Goal: Use online tool/utility: Utilize a website feature to perform a specific function

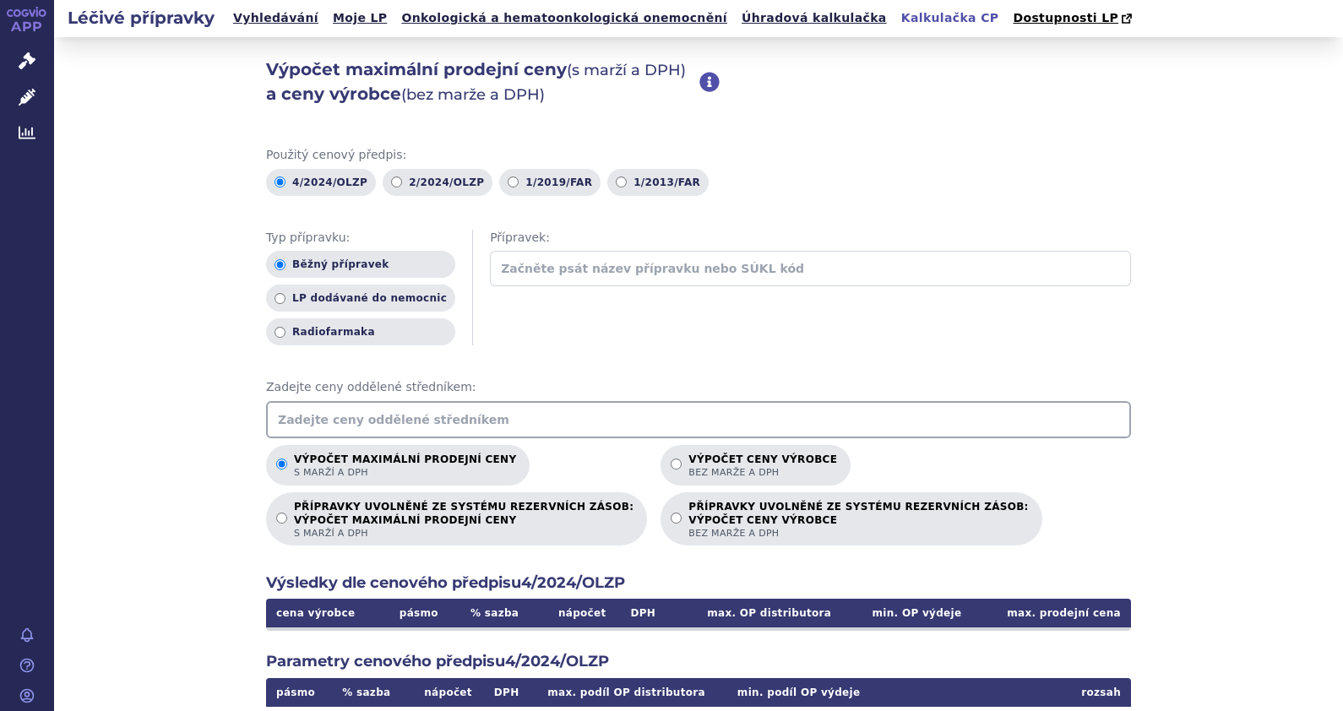
click at [575, 270] on input "text" at bounding box center [810, 268] width 641 height 35
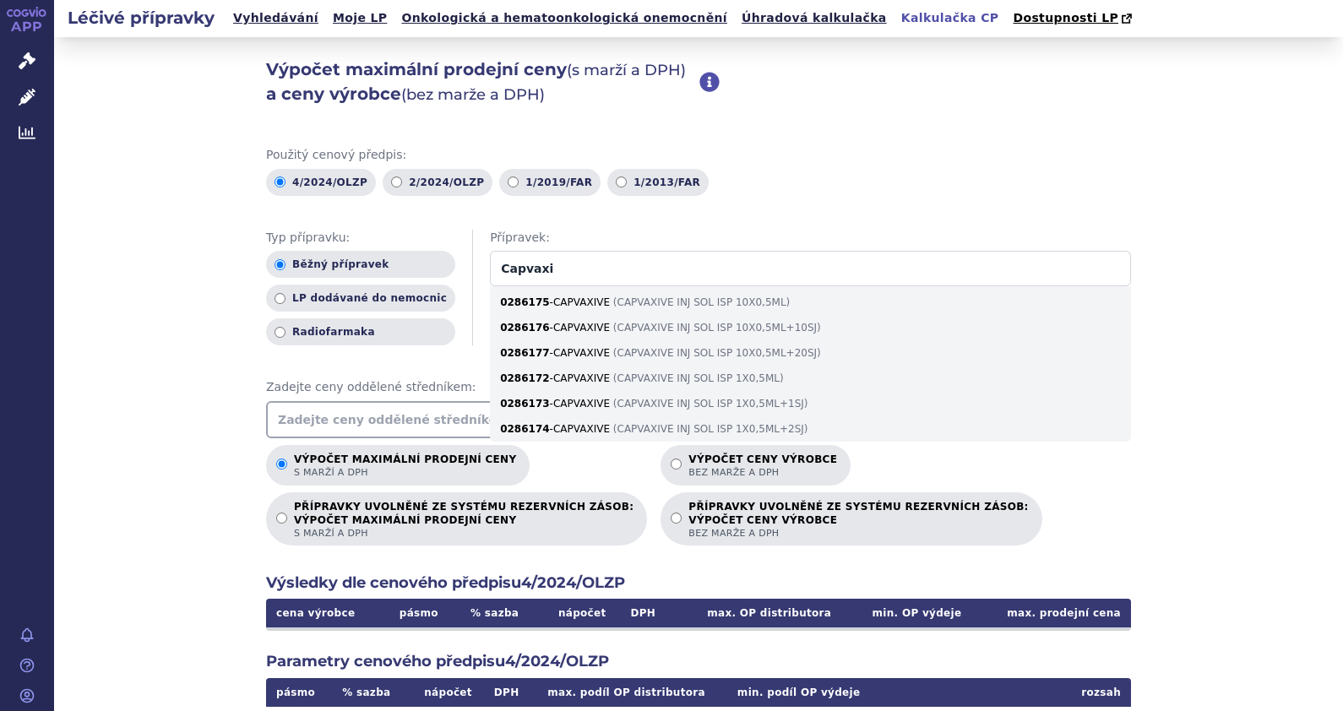
type input "Capvaxi"
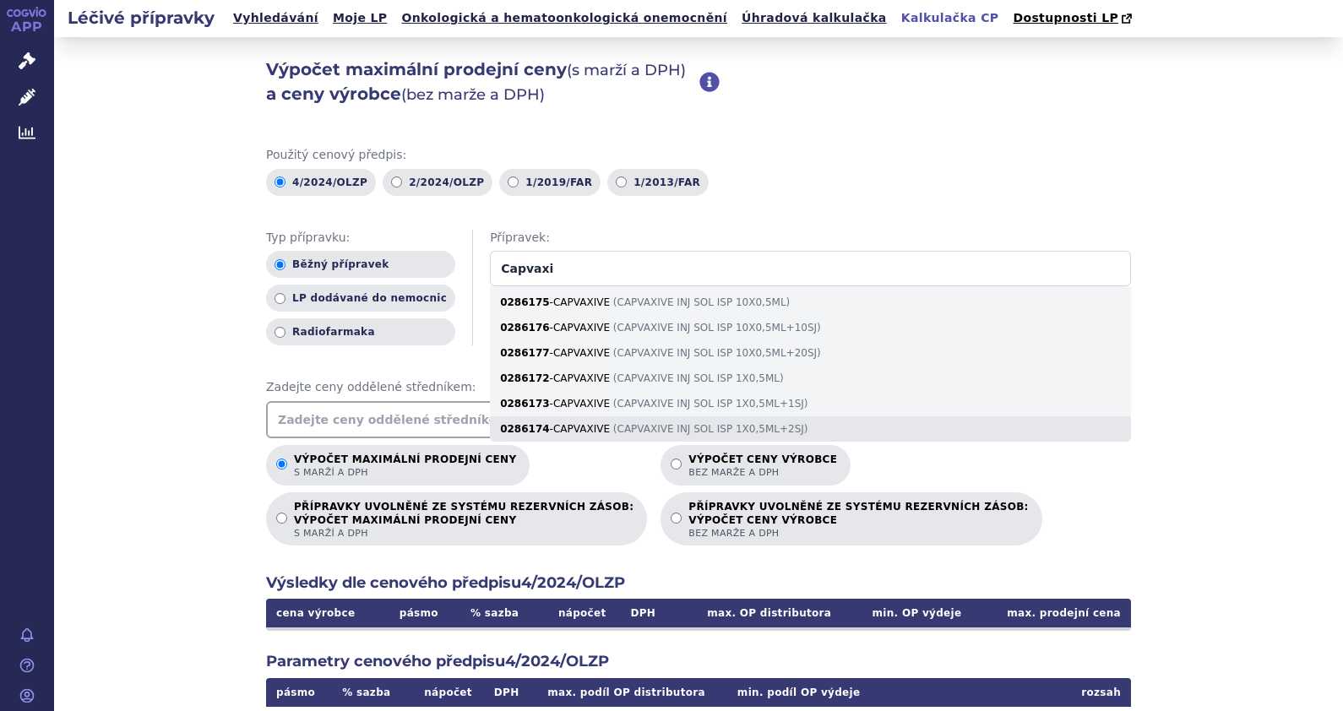
click at [551, 422] on div "0286174 - CAPVAXIVE ( CAPVAXIVE INJ SOL ISP 1X0,5ML+2SJ )" at bounding box center [810, 428] width 641 height 25
click at [551, 286] on input "Capvaxi" at bounding box center [810, 268] width 641 height 35
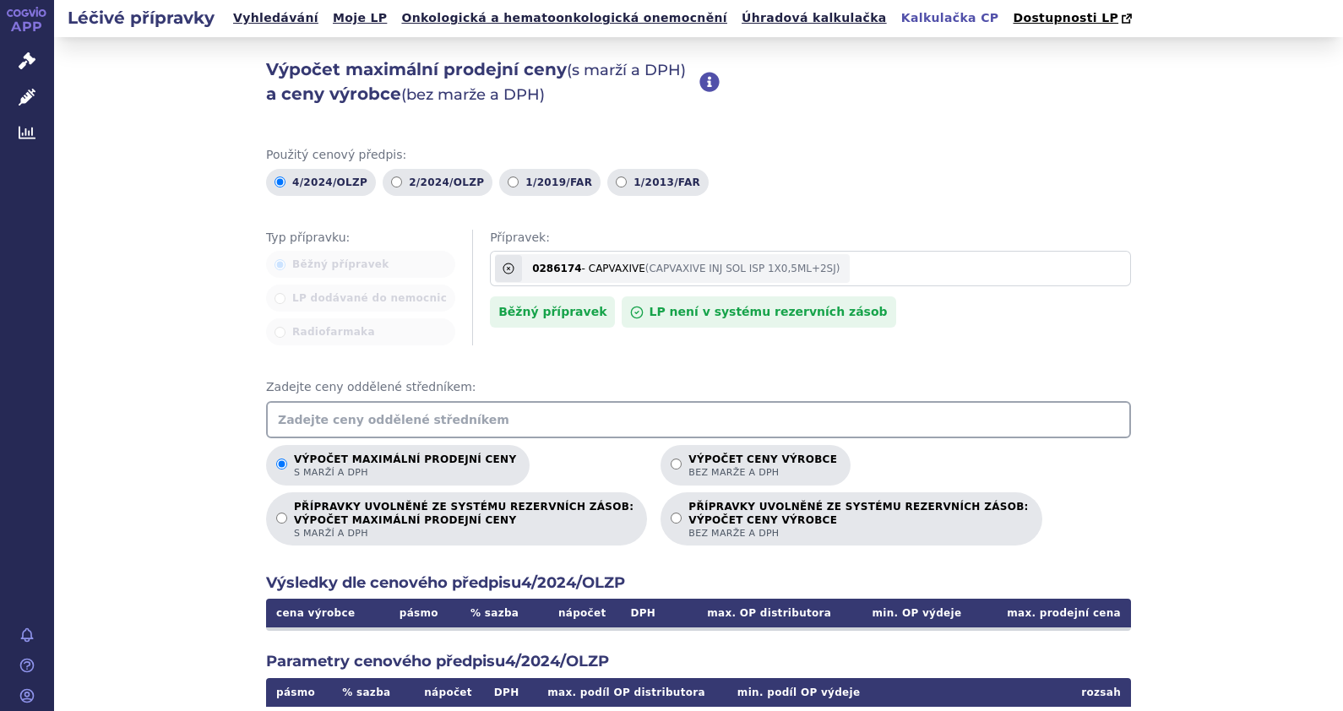
click at [524, 414] on input "text" at bounding box center [698, 419] width 865 height 37
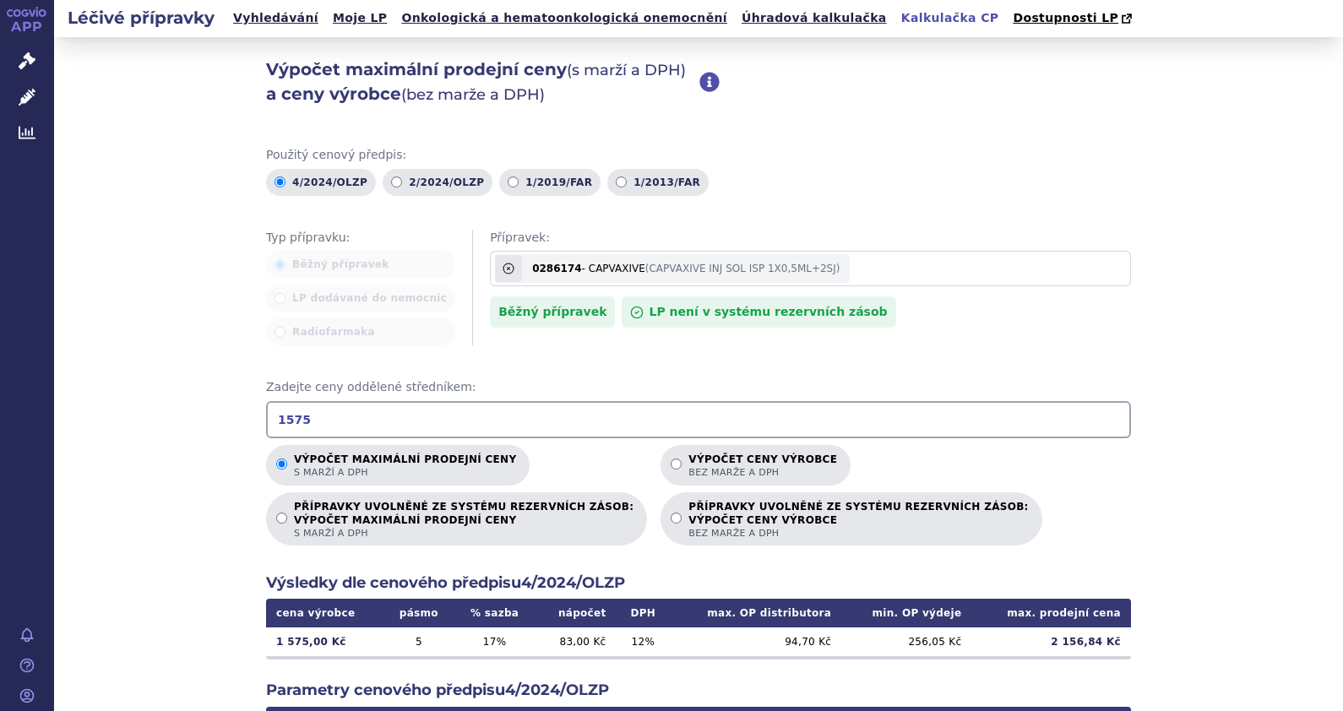
type input "1575"
